Goal: Contribute content

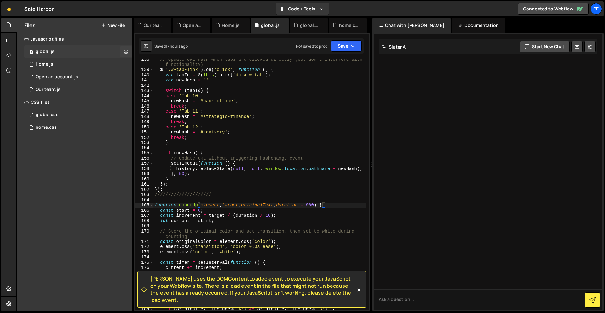
scroll to position [720, 0]
click at [52, 47] on div "1 global.js 0" at bounding box center [78, 51] width 108 height 13
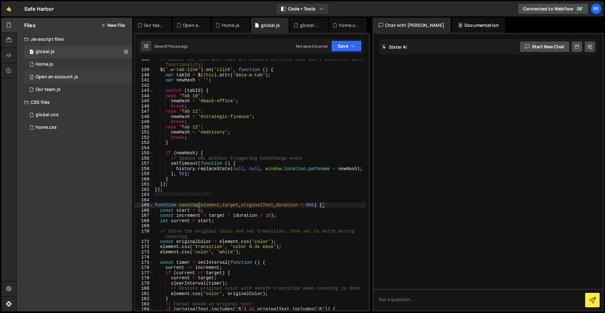
click at [55, 75] on div "Open an account.js" at bounding box center [57, 77] width 43 height 6
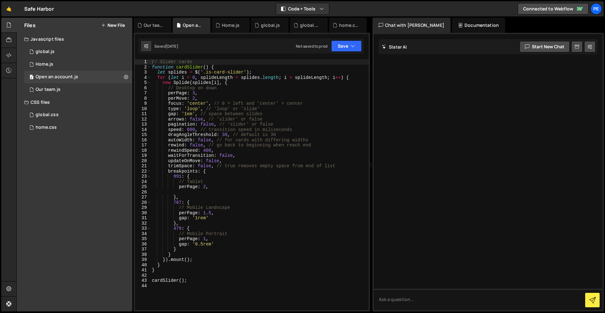
scroll to position [3, 0]
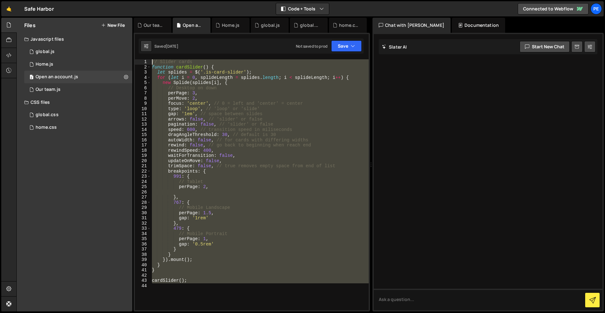
drag, startPoint x: 219, startPoint y: 291, endPoint x: 130, endPoint y: 13, distance: 292.0
click at [130, 13] on div "Hold on a sec... Are you certain you wish to leave this page? Any changes you'v…" at bounding box center [302, 156] width 605 height 313
type textarea "// Slider cards function cardSlider() {"
click at [69, 47] on div "1 global.js 0" at bounding box center [78, 51] width 108 height 13
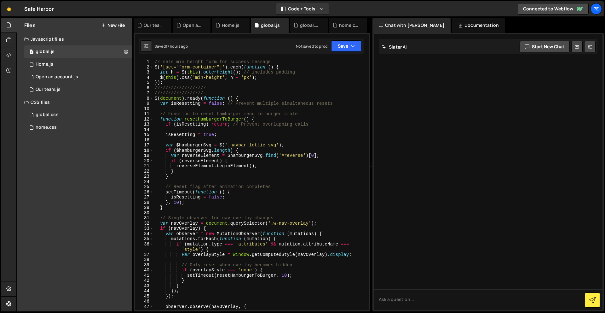
scroll to position [5, 0]
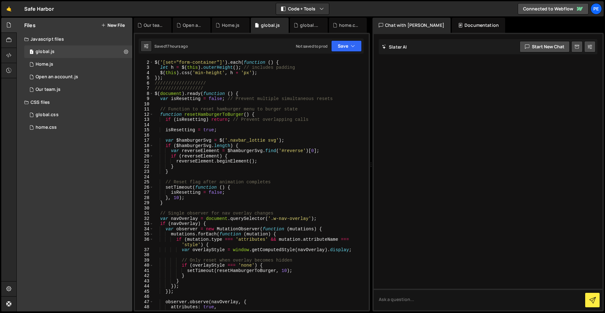
click at [225, 86] on div "// sets min height form for success message $ ( '[set="form-container"]' ) . ea…" at bounding box center [259, 185] width 213 height 261
click at [224, 83] on div "// sets min height form for success message $ ( '[set="form-container"]' ) . ea…" at bounding box center [259, 185] width 213 height 261
type textarea "///////////////////"
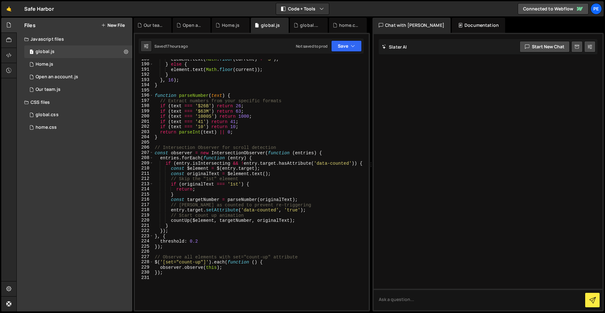
scroll to position [1074, 0]
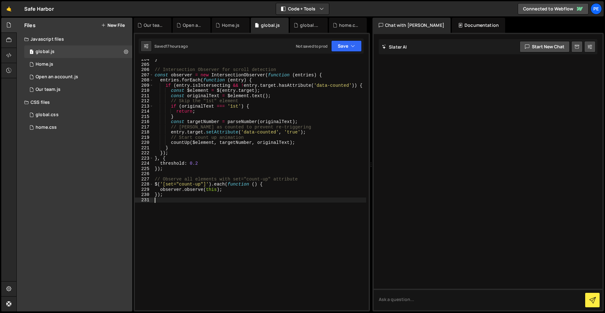
click at [194, 238] on div "} // Intersection Observer for scroll detection const observer = new Intersecti…" at bounding box center [259, 187] width 213 height 261
type textarea "////////////////"
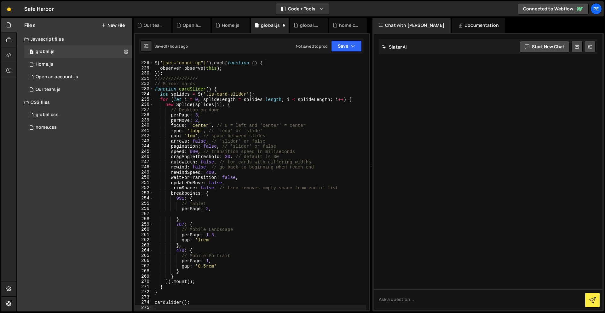
scroll to position [1195, 0]
click at [339, 45] on button "Save" at bounding box center [346, 45] width 31 height 11
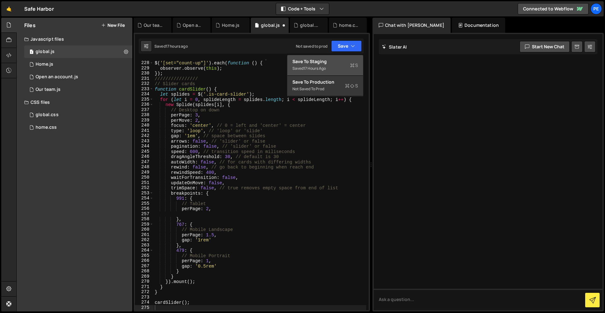
click at [344, 69] on div "Saved 17 hours ago" at bounding box center [325, 69] width 66 height 8
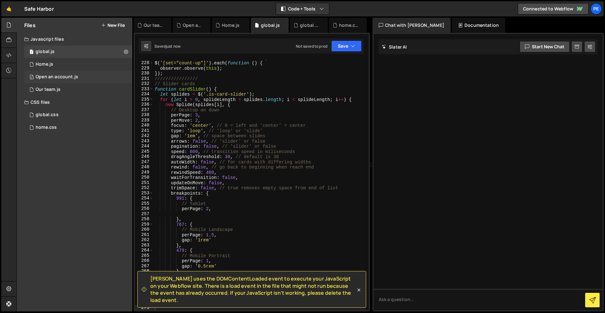
click at [73, 75] on div "Open an account.js" at bounding box center [57, 77] width 43 height 6
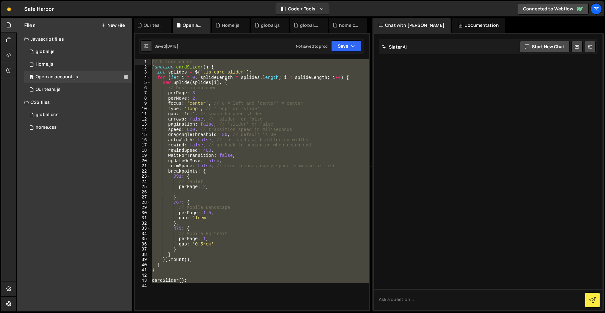
click at [176, 306] on div "// Slider cards function cardSlider ( ) { let splides = $ ( '.is-card-slider' )…" at bounding box center [260, 189] width 218 height 261
drag, startPoint x: 176, startPoint y: 299, endPoint x: 117, endPoint y: -28, distance: 331.8
click at [117, 0] on html "Projects [GEOGRAPHIC_DATA] Blog Pe Your current team is Perspective 1 Projects …" at bounding box center [302, 156] width 605 height 313
type textarea "// Slider cards function cardSlider() {"
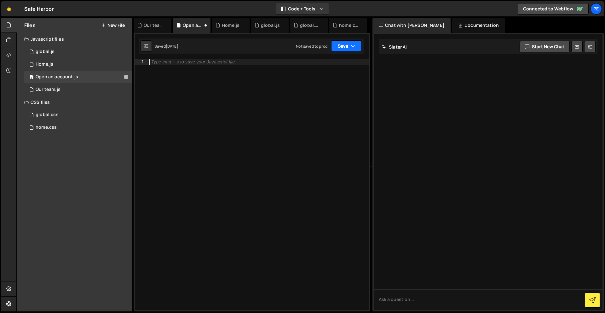
click at [346, 46] on button "Save" at bounding box center [346, 45] width 31 height 11
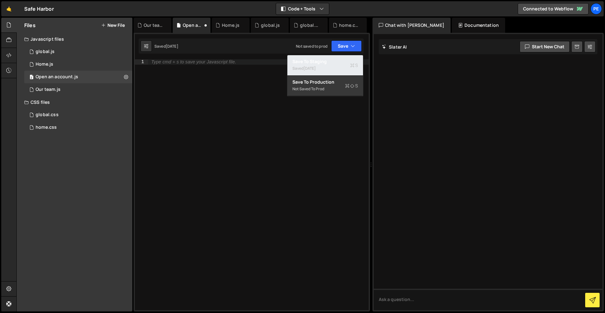
drag, startPoint x: 344, startPoint y: 68, endPoint x: 313, endPoint y: 47, distance: 37.3
click at [343, 68] on div "Saved [DATE]" at bounding box center [325, 69] width 66 height 8
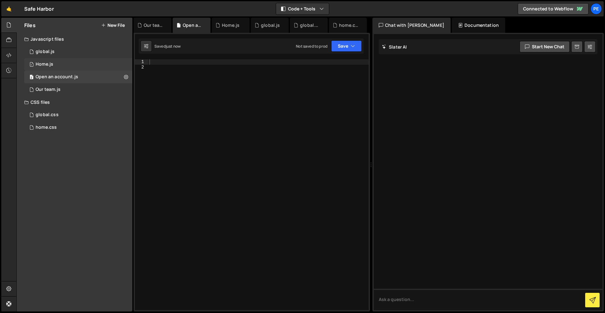
click at [66, 60] on div "1 Home.js 0" at bounding box center [78, 64] width 108 height 13
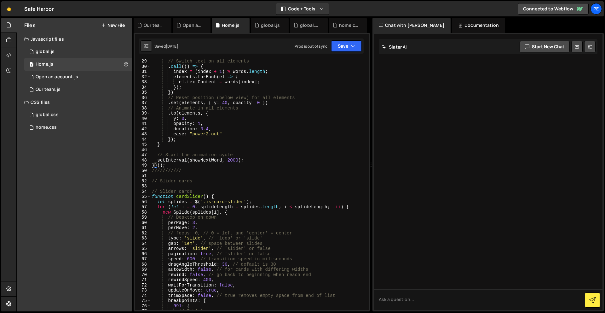
scroll to position [146, 0]
